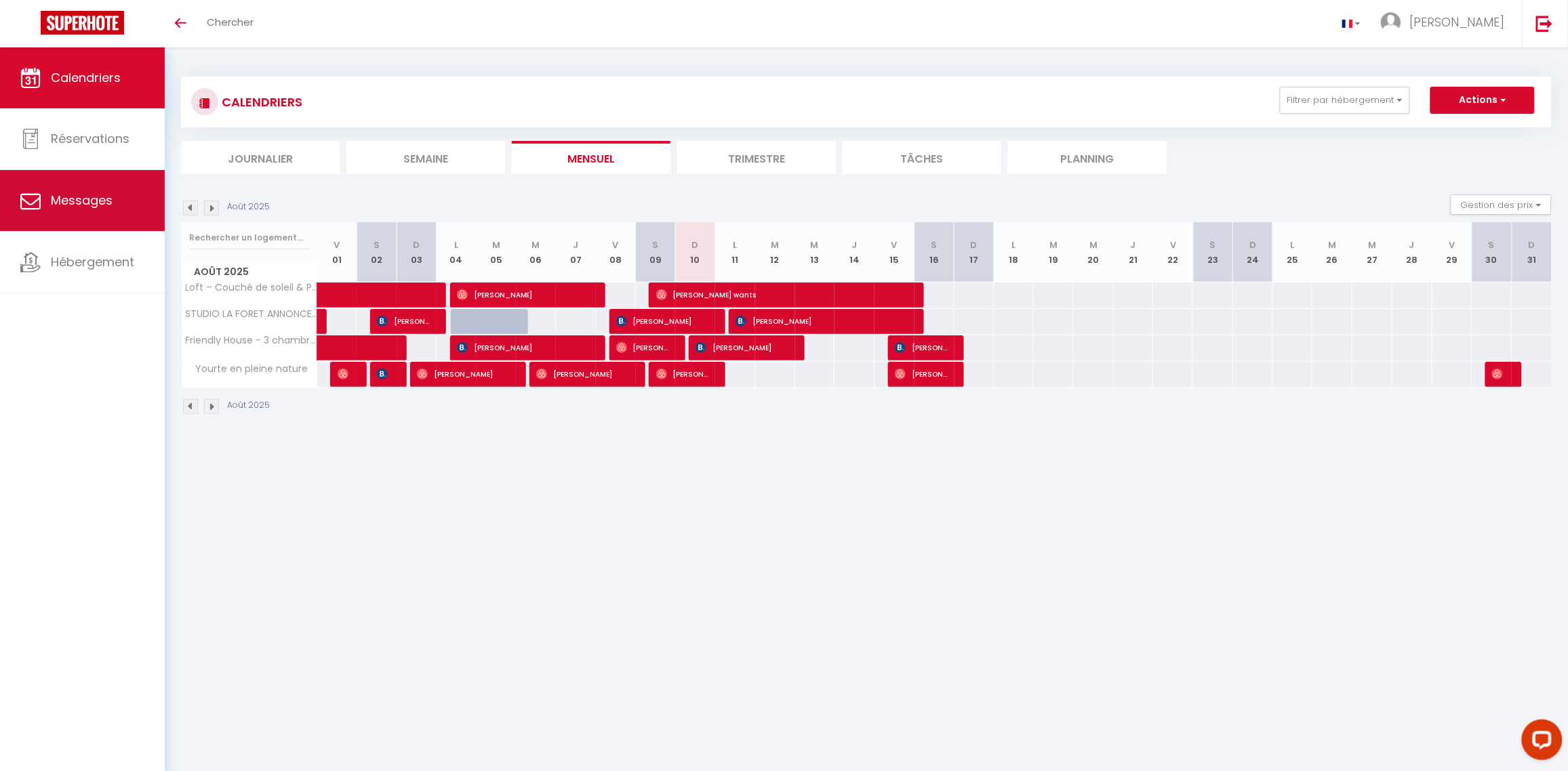
click at [99, 204] on span "Messages" at bounding box center [82, 200] width 61 height 17
select select "message"
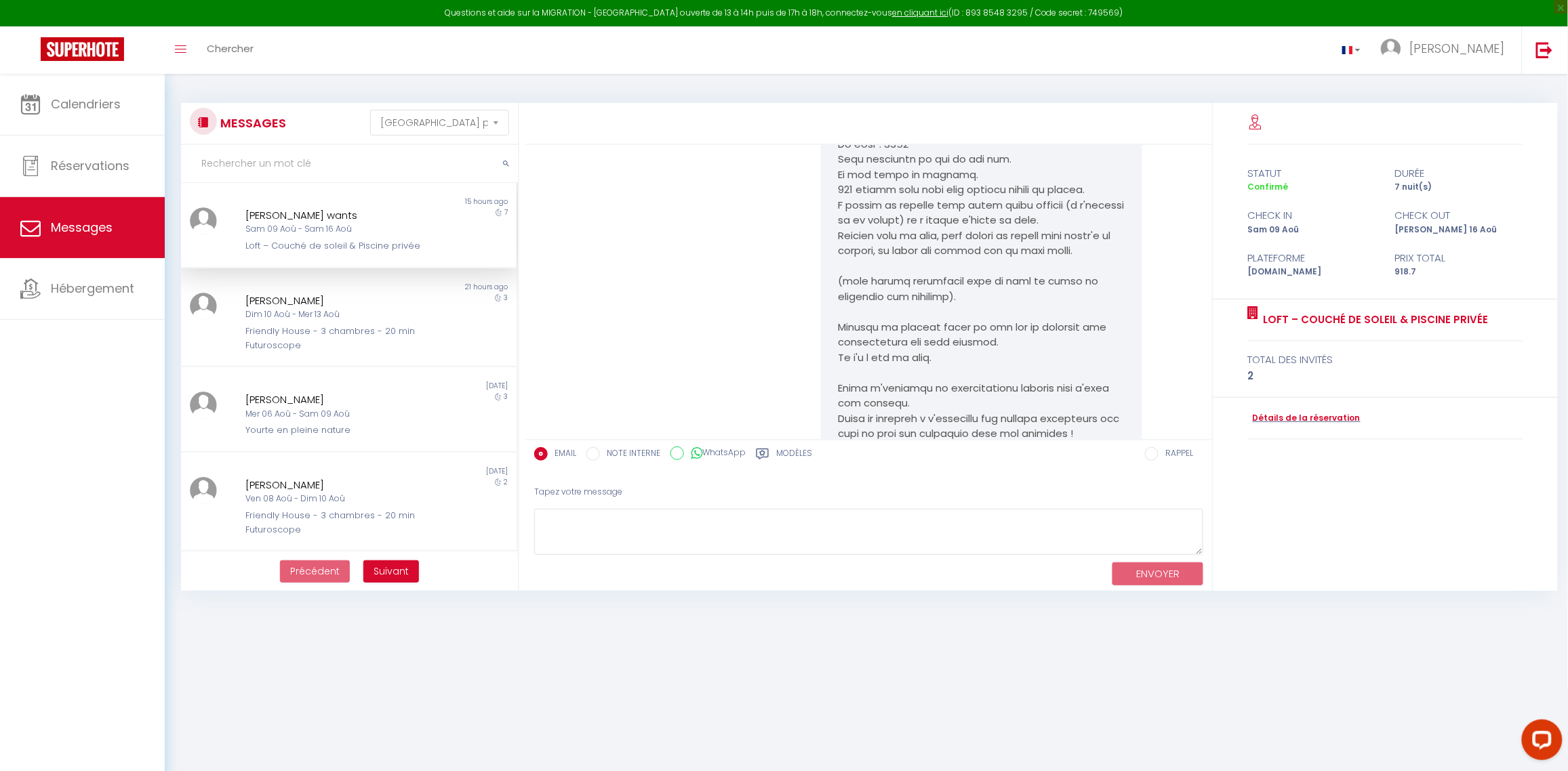
scroll to position [3375, 0]
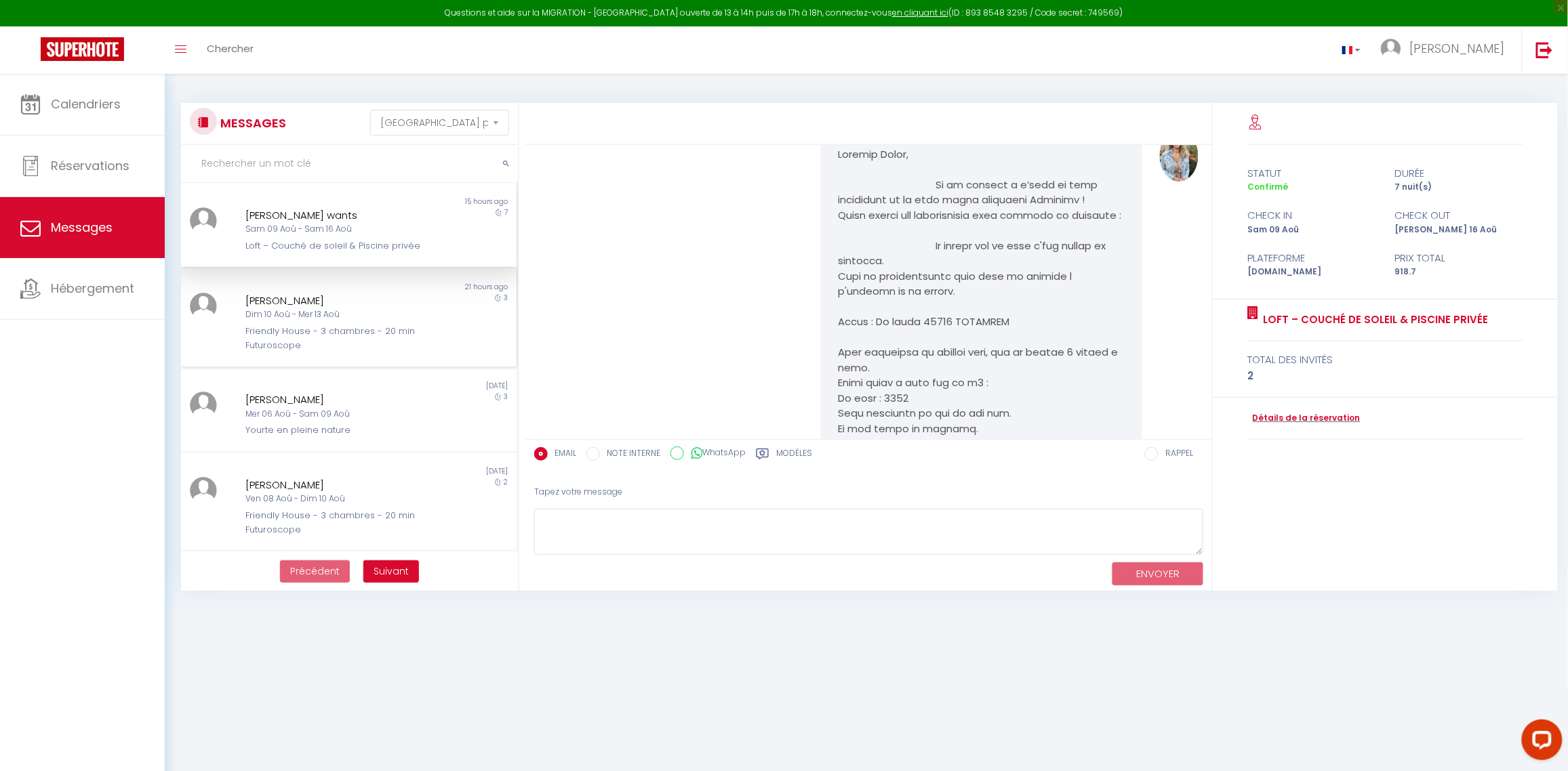
click at [340, 331] on div "Friendly House - 3 chambres - 20 min Futuroscope" at bounding box center [335, 338] width 177 height 28
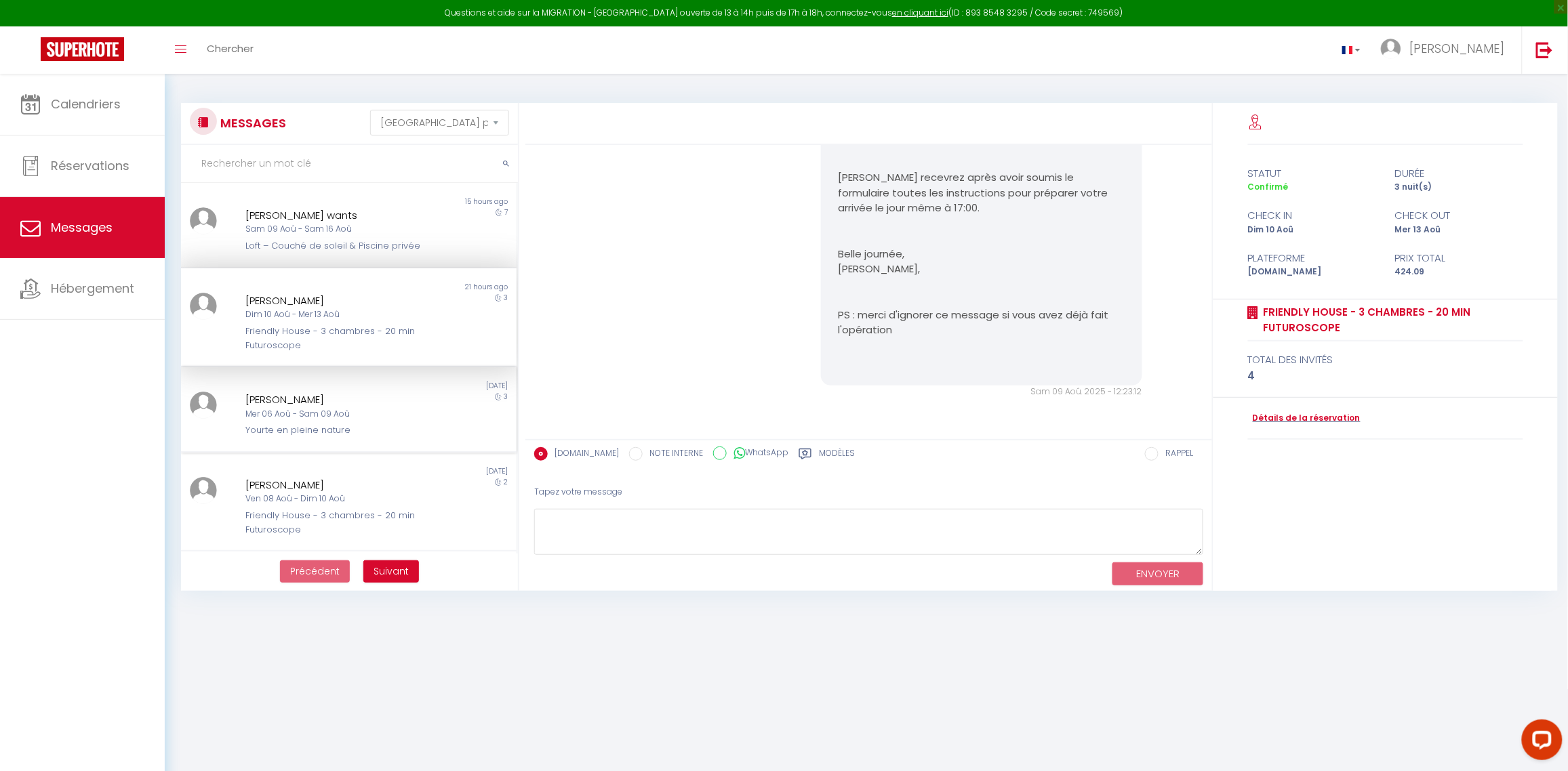
click at [346, 400] on div "[PERSON_NAME]" at bounding box center [335, 400] width 177 height 16
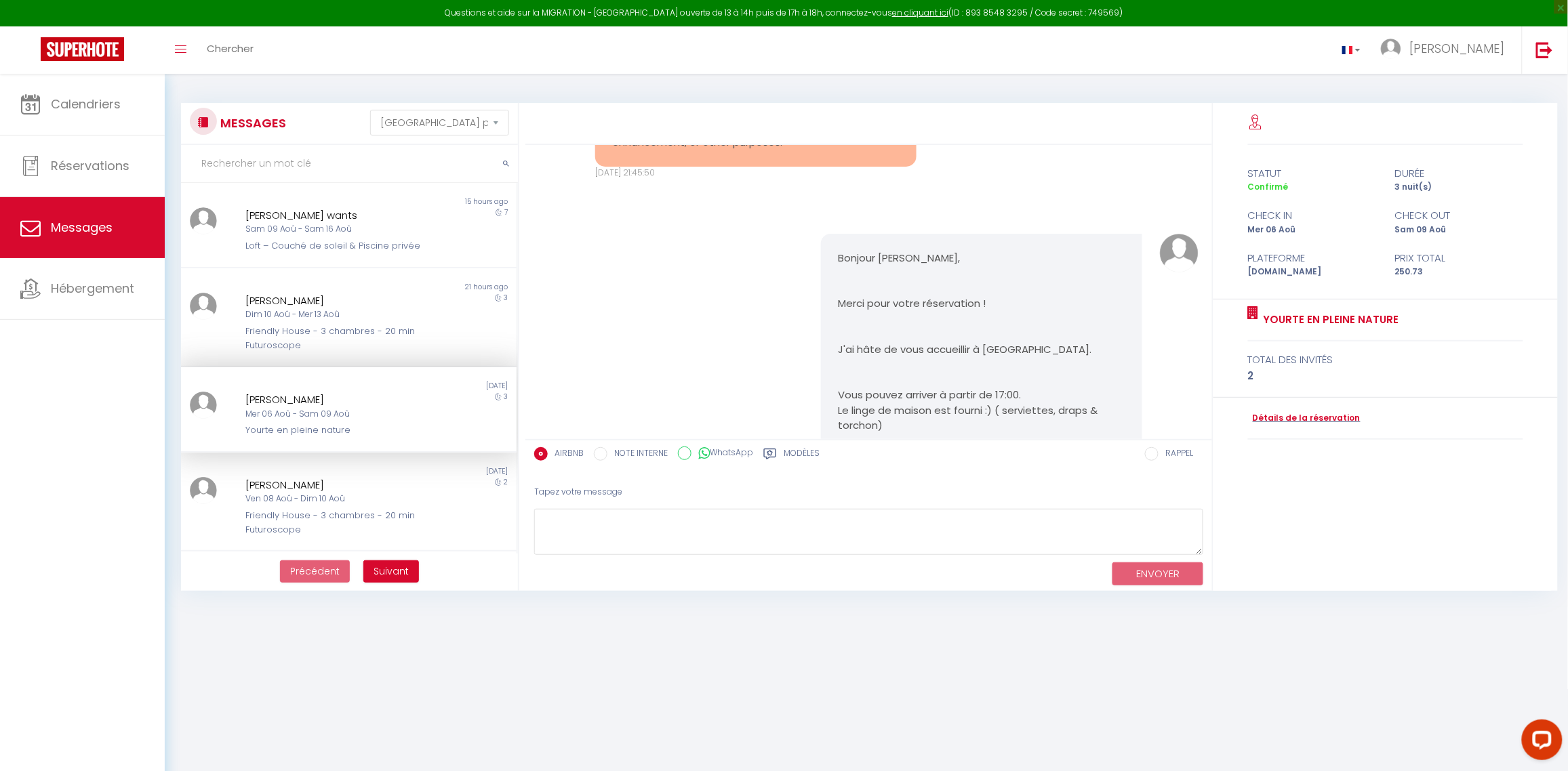
scroll to position [4220, 0]
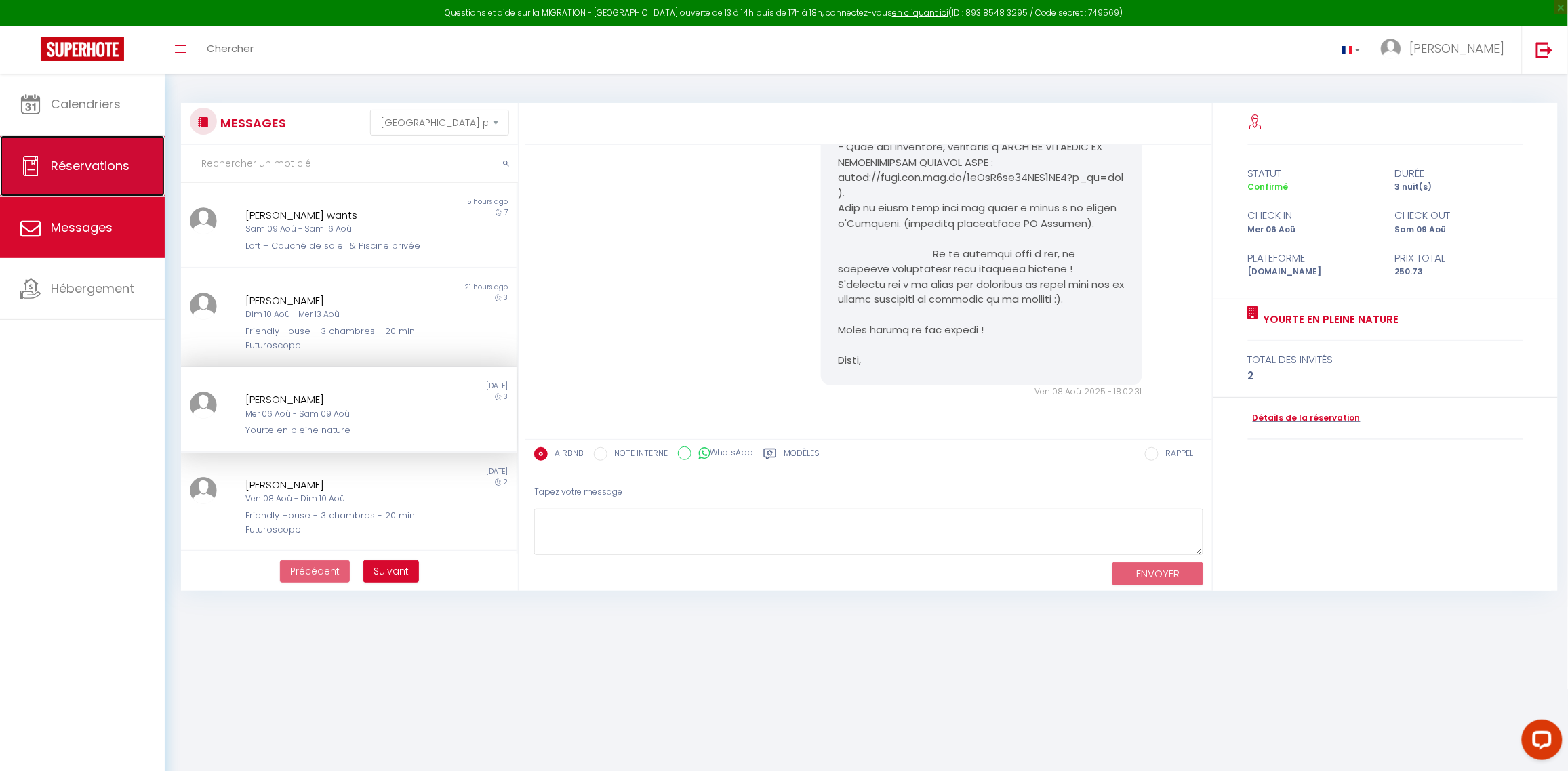
click at [89, 164] on span "Réservations" at bounding box center [90, 166] width 78 height 17
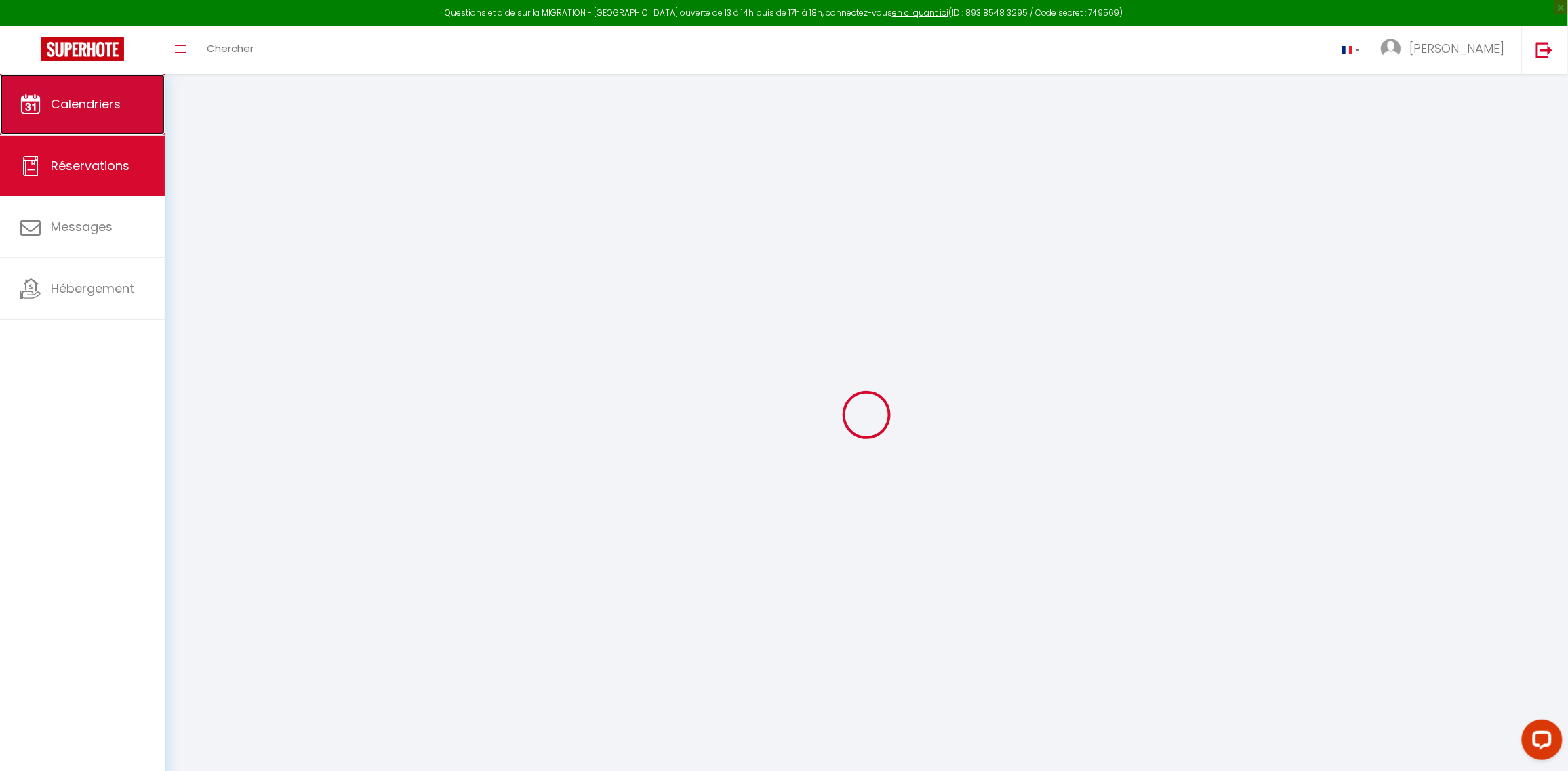
click at [86, 111] on span "Calendriers" at bounding box center [86, 104] width 70 height 17
